Goal: Navigation & Orientation: Find specific page/section

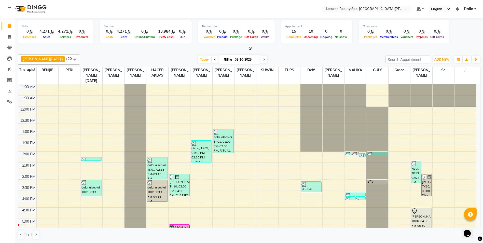
scroll to position [103, 0]
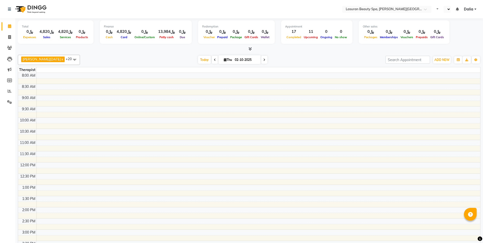
select select "en"
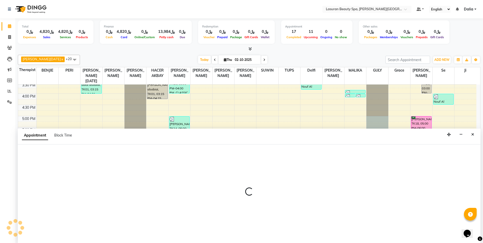
select select "81235"
select select "1020"
select select "tentative"
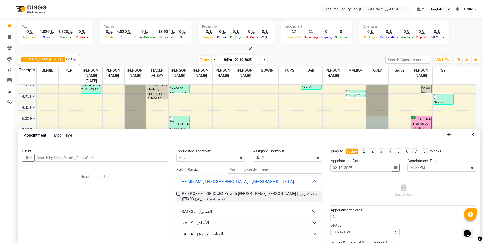
click at [394, 115] on td at bounding box center [256, 113] width 440 height 6
click at [473, 135] on icon "Close" at bounding box center [473, 134] width 3 height 4
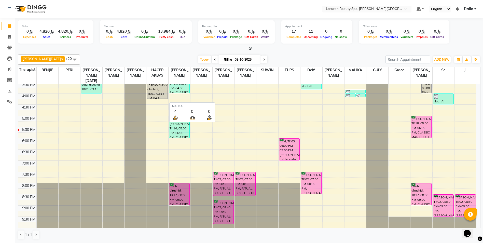
scroll to position [102, 0]
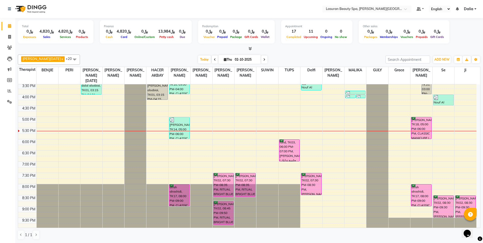
drag, startPoint x: 352, startPoint y: 84, endPoint x: 487, endPoint y: 183, distance: 167.4
click at [483, 188] on html "Select Location × Lasuran Beauty Spa, King Abdullah Financial District Default …" at bounding box center [241, 121] width 483 height 243
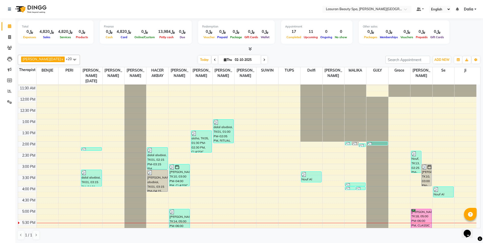
scroll to position [31, 0]
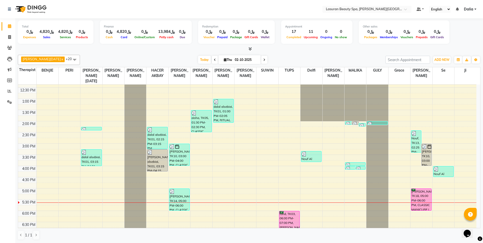
click at [376, 123] on div at bounding box center [378, 124] width 20 height 5
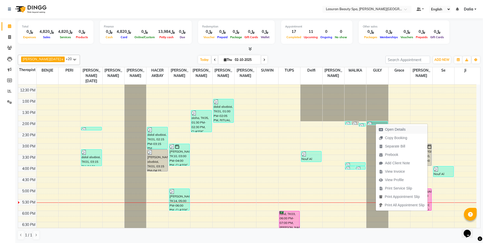
click at [404, 127] on span "Open Details" at bounding box center [395, 129] width 21 height 5
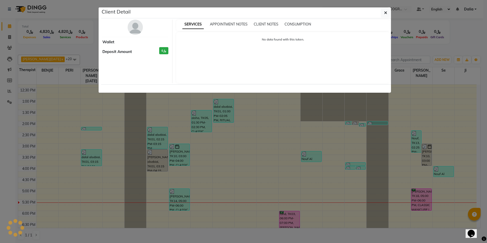
select select "3"
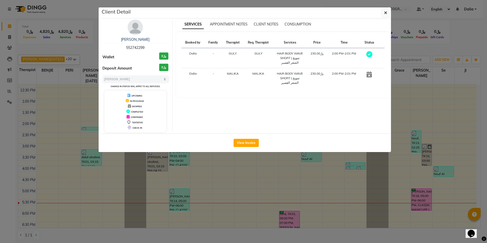
click at [479, 225] on div "Opens Chat This icon Opens the chat window." at bounding box center [474, 225] width 12 height 0
click at [385, 12] on icon "button" at bounding box center [385, 13] width 3 height 4
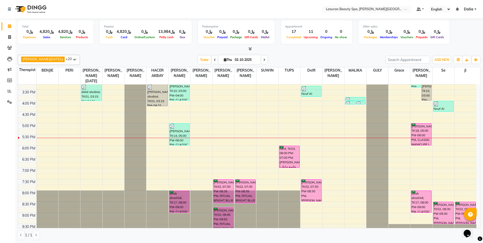
scroll to position [103, 0]
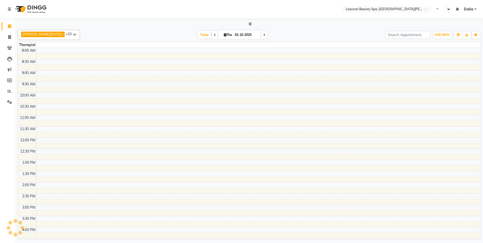
select select "en"
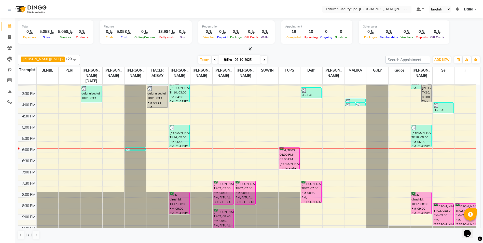
scroll to position [102, 0]
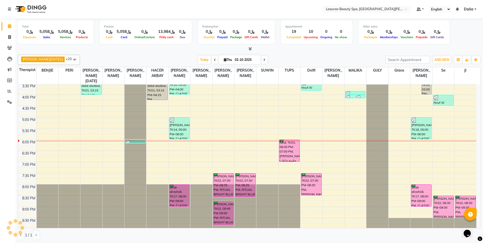
click at [129, 141] on img at bounding box center [128, 142] width 5 height 5
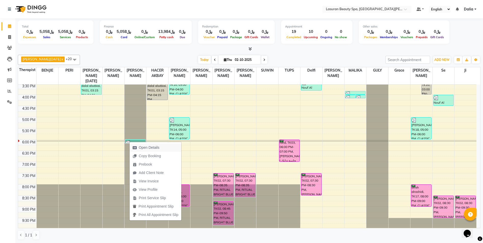
click at [135, 146] on icon "button" at bounding box center [135, 148] width 4 height 4
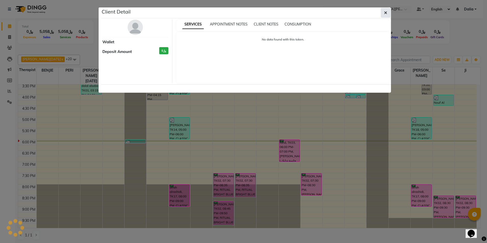
select select "3"
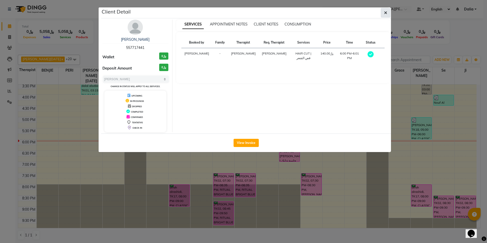
click at [386, 11] on icon "button" at bounding box center [385, 13] width 3 height 4
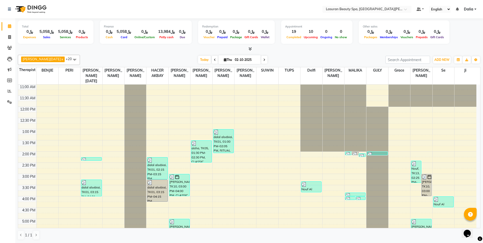
scroll to position [0, 0]
click at [92, 159] on div at bounding box center [92, 160] width 20 height 5
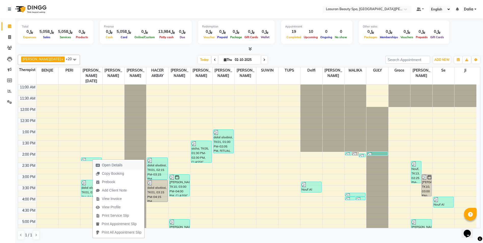
click at [101, 165] on span "Open Details" at bounding box center [109, 165] width 33 height 8
select select "3"
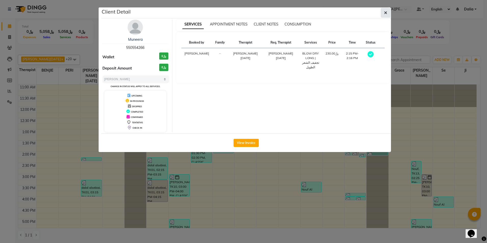
click at [383, 13] on button "button" at bounding box center [386, 13] width 10 height 10
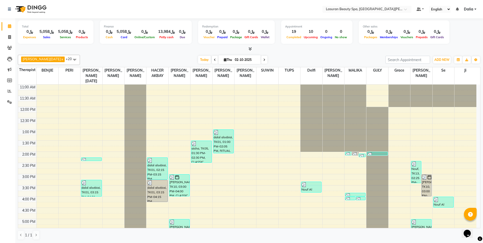
click at [95, 186] on div "dalal alsebiai, TK01, 03:15 PM-04:01 PM, Silver Water Stem Cell Session for Wea…" at bounding box center [91, 188] width 20 height 16
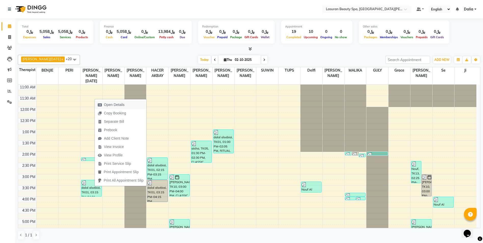
click at [123, 107] on span "Open Details" at bounding box center [114, 104] width 21 height 5
select select "3"
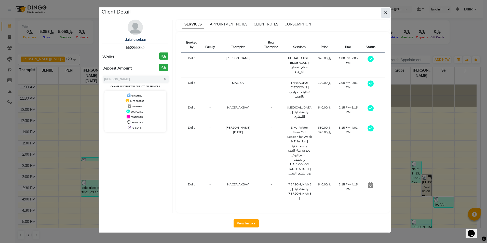
click at [388, 13] on button "button" at bounding box center [386, 13] width 10 height 10
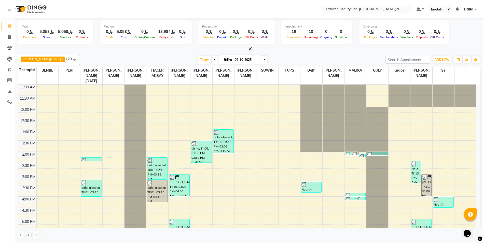
click at [96, 211] on div "11:00 AM 11:30 AM 12:00 PM 12:30 PM 1:00 PM 1:30 PM 2:00 PM 2:30 PM 3:00 PM 3:3…" at bounding box center [247, 208] width 459 height 246
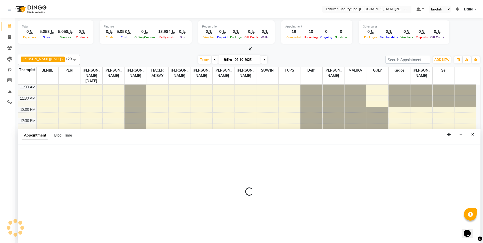
scroll to position [0, 0]
select select "54626"
select select "990"
select select "tentative"
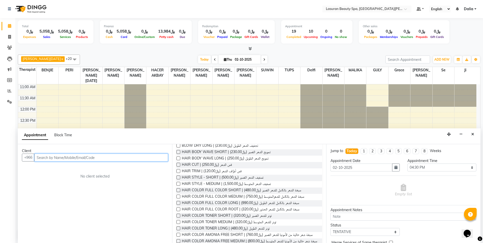
scroll to position [76, 0]
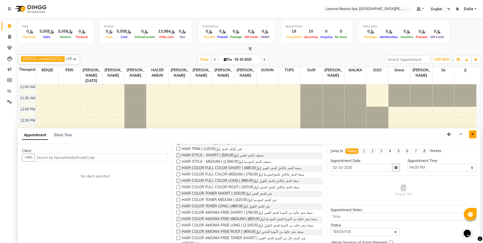
click at [471, 135] on button "Close" at bounding box center [472, 134] width 7 height 8
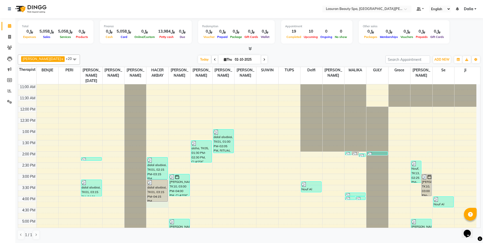
click at [154, 206] on div "11:00 AM 11:30 AM 12:00 PM 12:30 PM 1:00 PM 1:30 PM 2:00 PM 2:30 PM 3:00 PM 3:3…" at bounding box center [247, 207] width 459 height 246
select select "54630"
select select "975"
select select "tentative"
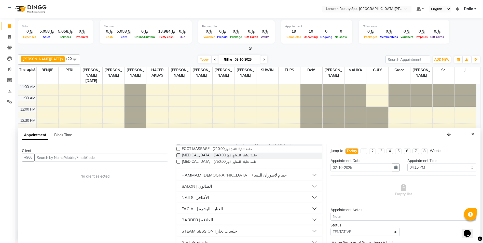
scroll to position [173, 0]
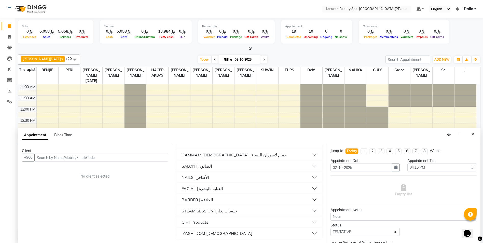
click at [285, 233] on button "IYASHI DOM Female" at bounding box center [250, 233] width 142 height 9
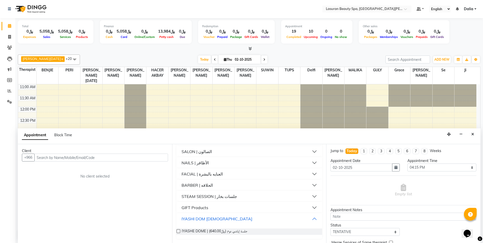
click at [281, 220] on button "IYASHI DOM Female" at bounding box center [250, 218] width 142 height 9
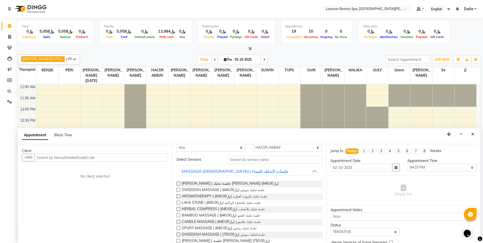
scroll to position [0, 0]
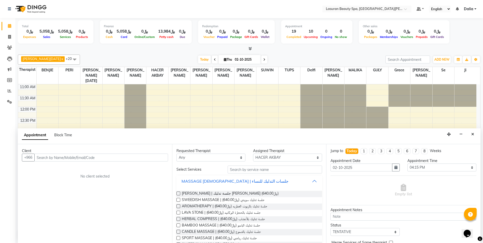
click at [309, 182] on button "MASSAGE Female | جلسات التدليك للنساء" at bounding box center [250, 181] width 142 height 9
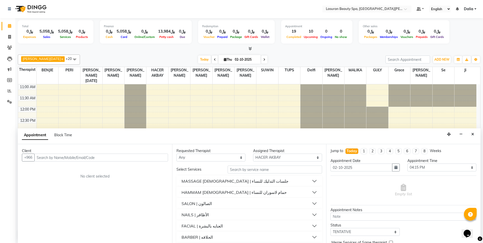
click at [311, 192] on button "HAMMAM Female | حمام لاسوران للنساء" at bounding box center [250, 192] width 142 height 9
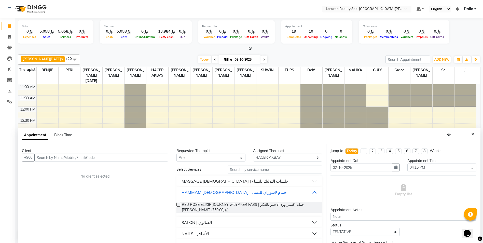
click at [311, 192] on button "HAMMAM Female | حمام لاسوران للنساء" at bounding box center [250, 192] width 142 height 9
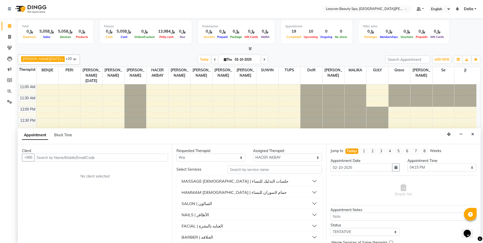
click at [311, 202] on button "SALON | الصالون" at bounding box center [250, 203] width 142 height 9
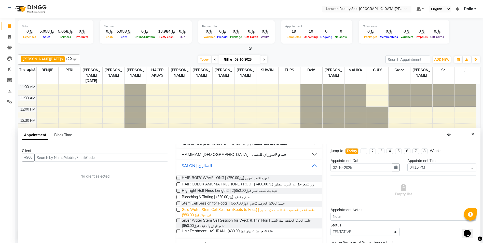
scroll to position [25, 0]
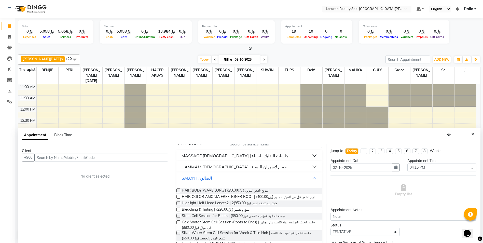
click at [307, 177] on button "SALON | الصالون" at bounding box center [250, 178] width 142 height 9
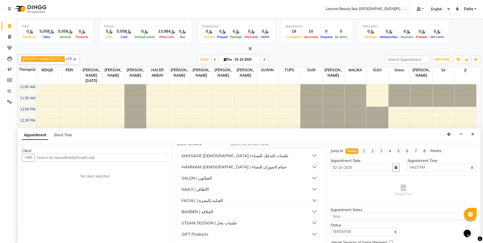
click at [313, 190] on button "NAILS | الأظافر" at bounding box center [250, 189] width 142 height 9
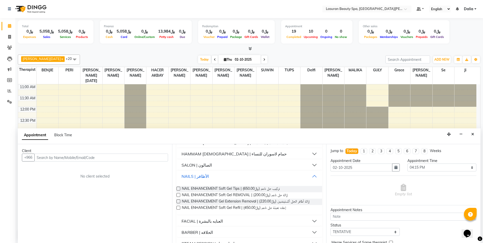
scroll to position [51, 0]
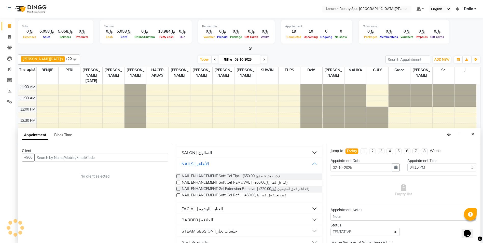
click at [313, 166] on button "NAILS | الأظافر" at bounding box center [250, 163] width 142 height 9
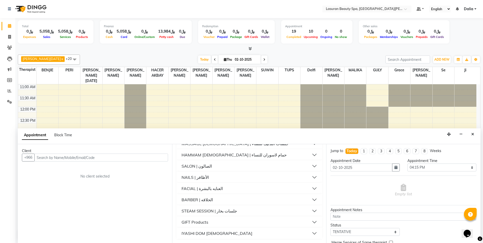
scroll to position [37, 0]
click at [309, 190] on button "FACIAL | العنايه بالبشرة" at bounding box center [250, 188] width 142 height 9
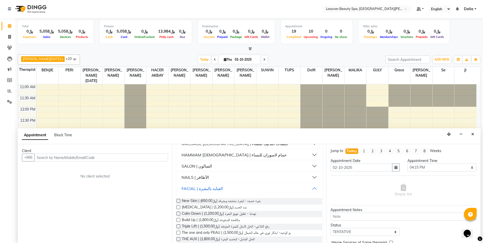
click at [309, 189] on button "FACIAL | العنايه بالبشرة" at bounding box center [250, 188] width 142 height 9
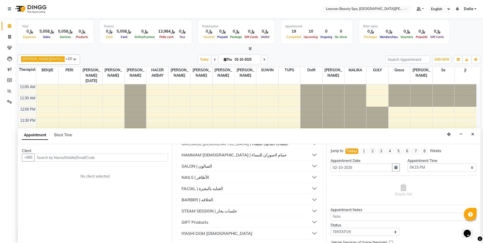
click at [313, 197] on button "BARBER | الحلاقه" at bounding box center [250, 199] width 142 height 9
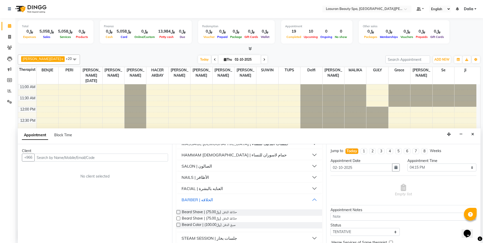
click at [312, 200] on button "BARBER | الحلاقه" at bounding box center [250, 199] width 142 height 9
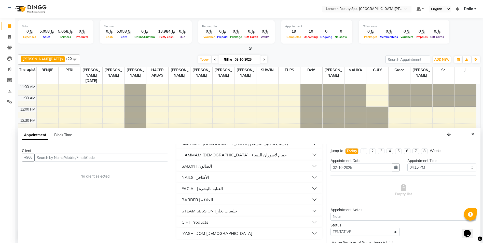
click at [308, 212] on button "STEAM SESSION | جلسات بخار" at bounding box center [250, 210] width 142 height 9
click at [310, 220] on button "GIFT Products" at bounding box center [250, 222] width 142 height 9
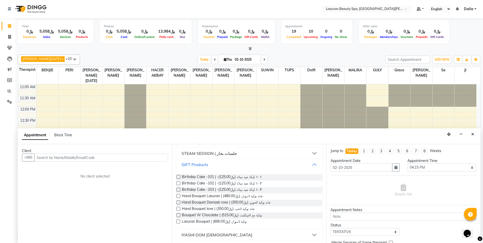
scroll to position [97, 0]
click at [309, 164] on button "GIFT Products" at bounding box center [250, 162] width 142 height 9
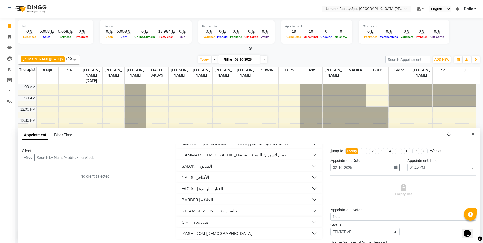
scroll to position [37, 0]
click at [310, 166] on button "SALON | الصالون" at bounding box center [250, 166] width 142 height 9
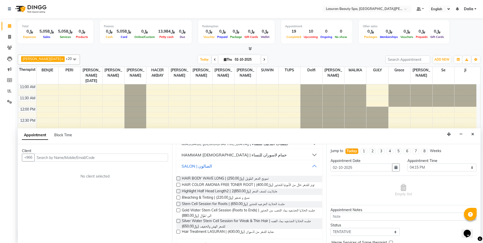
click at [310, 166] on button "SALON | الصالون" at bounding box center [250, 166] width 142 height 9
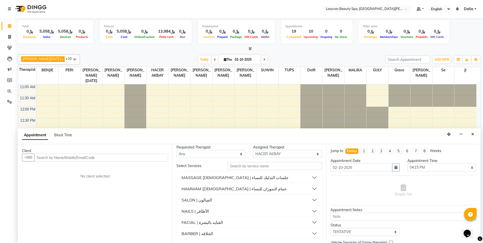
scroll to position [0, 0]
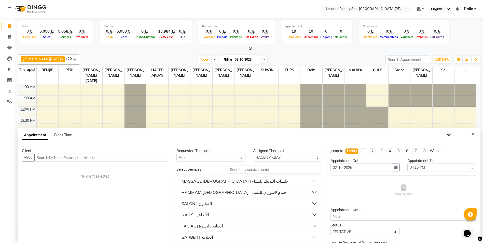
click at [309, 181] on button "MASSAGE Female | جلسات التدليك للنساء" at bounding box center [250, 181] width 142 height 9
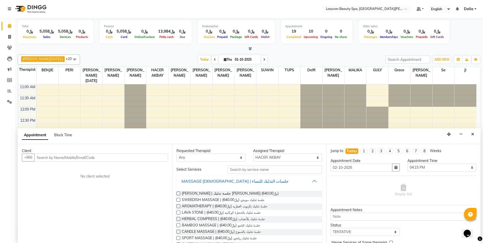
click at [309, 181] on button "MASSAGE Female | جلسات التدليك للنساء" at bounding box center [250, 181] width 142 height 9
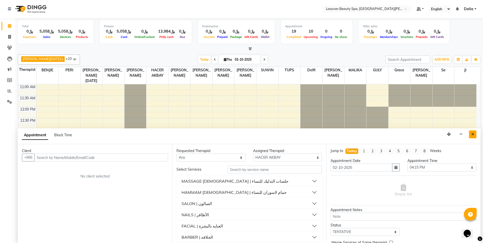
click at [474, 135] on icon "Close" at bounding box center [473, 134] width 3 height 4
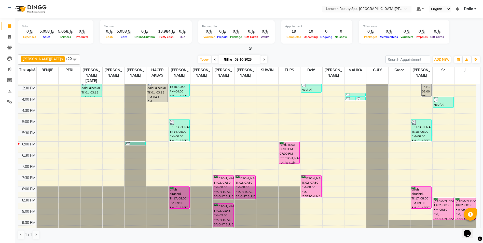
scroll to position [103, 0]
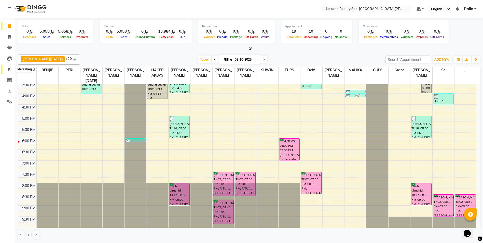
click at [11, 70] on icon at bounding box center [10, 69] width 4 height 4
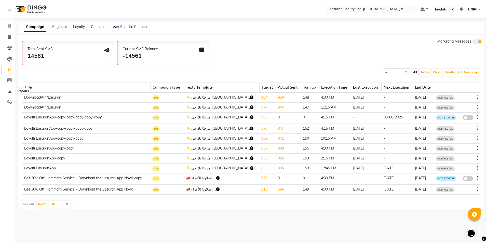
click at [1, 140] on html "Select Location × Lasuran Beauty Spa, King Abdullah Financial District Default …" at bounding box center [243, 121] width 487 height 243
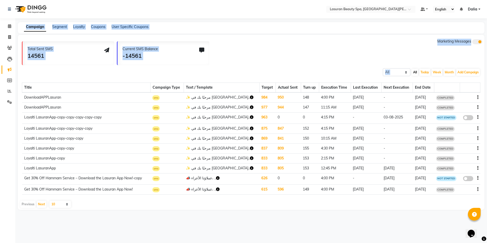
drag, startPoint x: 122, startPoint y: 211, endPoint x: 124, endPoint y: 213, distance: 2.9
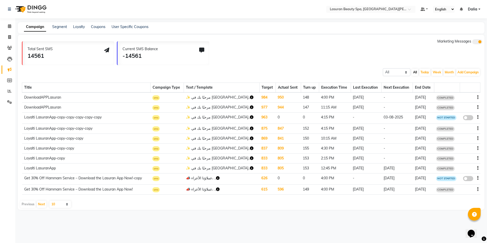
drag, startPoint x: 124, startPoint y: 213, endPoint x: 150, endPoint y: 227, distance: 29.8
click at [151, 227] on div "Select Location × Lasuran Beauty Spa, King Abdullah Financial District Default …" at bounding box center [243, 121] width 487 height 243
drag, startPoint x: 146, startPoint y: 227, endPoint x: 141, endPoint y: 219, distance: 8.9
click at [145, 227] on div "Select Location × Lasuran Beauty Spa, King Abdullah Financial District Default …" at bounding box center [243, 121] width 487 height 243
click at [5, 99] on link "Settings" at bounding box center [8, 102] width 12 height 8
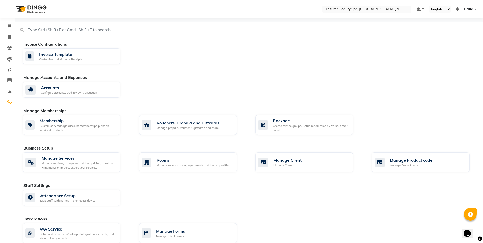
click at [8, 44] on link "Clients" at bounding box center [8, 48] width 12 height 8
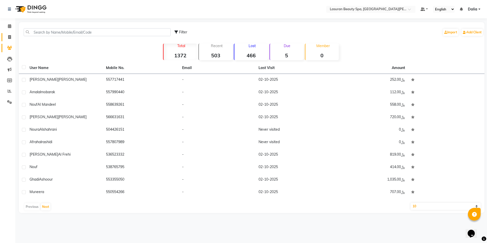
click at [8, 33] on link "Invoice" at bounding box center [8, 37] width 12 height 8
select select "service"
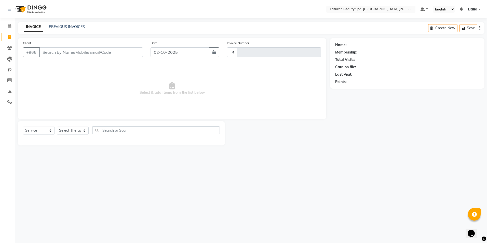
type input "1688"
select select "6941"
select select "V"
select select "66975"
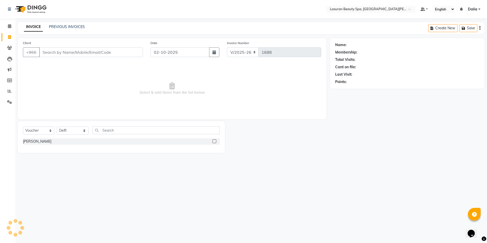
click at [9, 54] on li "Leads" at bounding box center [7, 59] width 15 height 11
click at [10, 46] on icon at bounding box center [9, 48] width 5 height 4
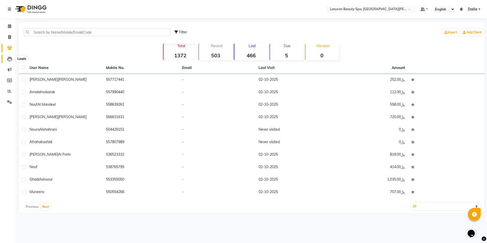
click at [12, 58] on icon at bounding box center [9, 59] width 5 height 5
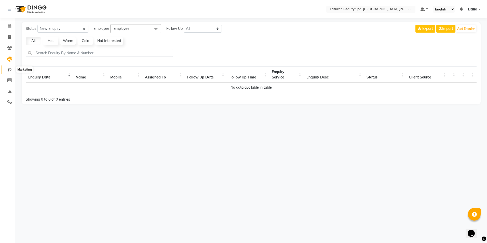
click at [11, 72] on span at bounding box center [9, 70] width 9 height 6
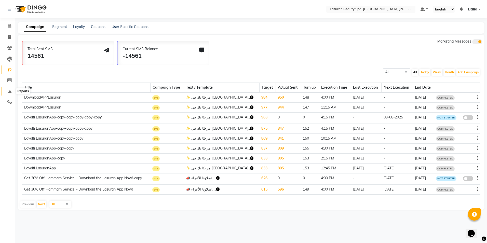
click at [10, 89] on span at bounding box center [9, 91] width 9 height 6
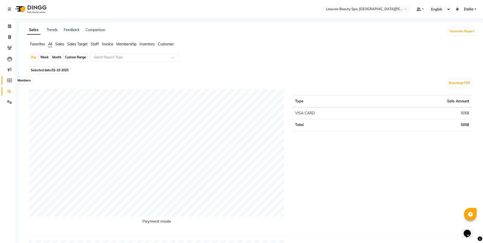
click at [8, 81] on icon at bounding box center [9, 80] width 5 height 4
select select
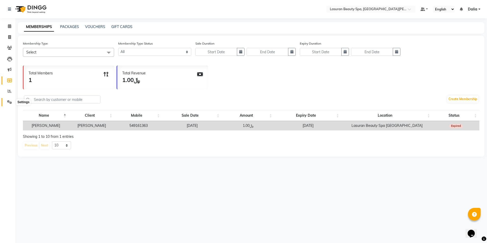
click at [9, 99] on span at bounding box center [9, 102] width 9 height 6
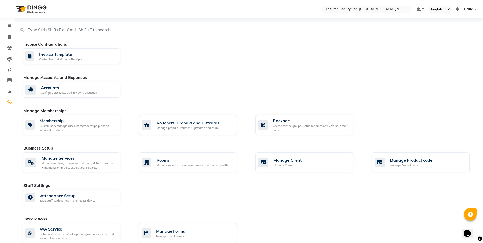
click at [467, 7] on span "Dalia" at bounding box center [468, 9] width 9 height 5
click at [437, 36] on link "Sign out" at bounding box center [450, 35] width 47 height 8
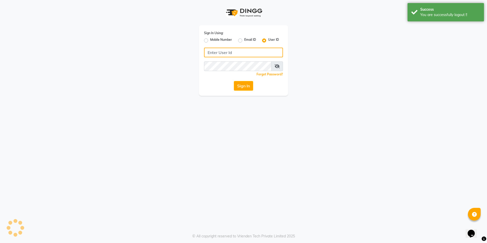
type input "561695339"
click at [229, 54] on input "561695339" at bounding box center [243, 53] width 79 height 10
click at [244, 41] on label "Email ID" at bounding box center [250, 40] width 12 height 6
click at [244, 41] on input "Email ID" at bounding box center [245, 38] width 3 height 3
radio input "true"
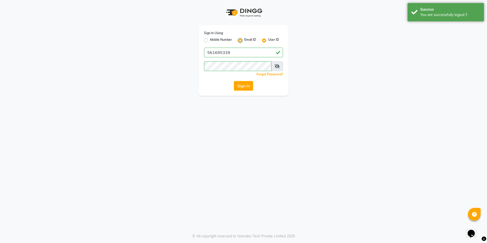
radio input "false"
click at [241, 56] on input "Username" at bounding box center [243, 53] width 79 height 10
type input "Elma@lasuran.com"
click at [237, 86] on button "Sign In" at bounding box center [243, 86] width 19 height 10
